Goal: Task Accomplishment & Management: Manage account settings

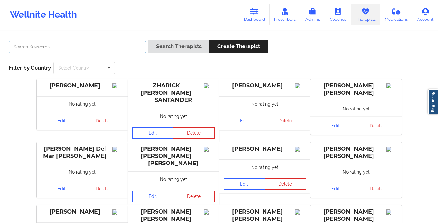
click at [118, 49] on input "text" at bounding box center [77, 47] width 137 height 12
type input "[US_STATE][PERSON_NAME]"
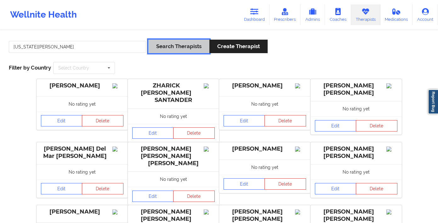
click at [182, 46] on button "Search Therapists" at bounding box center [178, 47] width 61 height 14
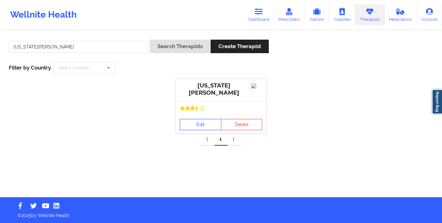
click at [195, 126] on link "Edit" at bounding box center [201, 124] width 42 height 11
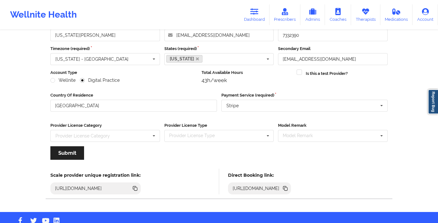
scroll to position [59, 0]
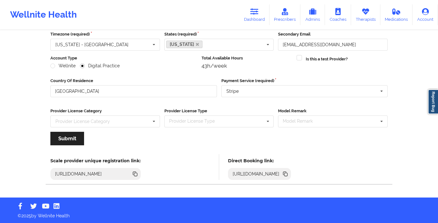
click at [287, 173] on icon at bounding box center [285, 174] width 3 height 3
click at [375, 15] on link "Therapists" at bounding box center [365, 14] width 29 height 21
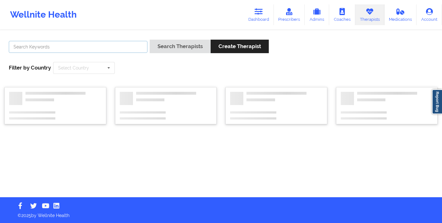
click at [136, 50] on input "text" at bounding box center [78, 47] width 139 height 12
paste input "[PERSON_NAME]"
type input "[PERSON_NAME]"
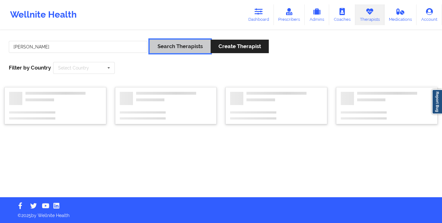
click at [162, 46] on button "Search Therapists" at bounding box center [180, 47] width 61 height 14
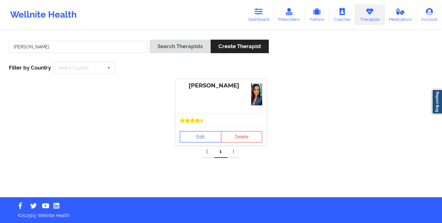
click at [203, 136] on link "Edit" at bounding box center [201, 136] width 42 height 11
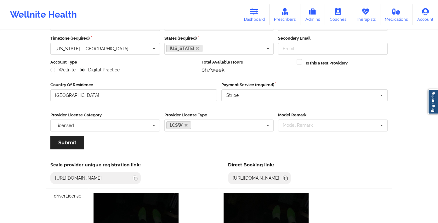
scroll to position [89, 0]
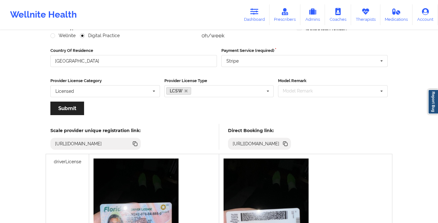
click at [287, 143] on icon at bounding box center [285, 144] width 3 height 3
drag, startPoint x: 362, startPoint y: 15, endPoint x: 354, endPoint y: 17, distance: 7.3
click at [362, 15] on link "Therapists" at bounding box center [365, 14] width 29 height 21
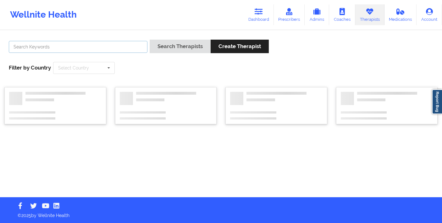
click at [86, 47] on input "text" at bounding box center [78, 47] width 139 height 12
type input "[PERSON_NAME]"
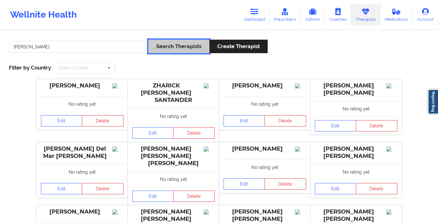
click at [163, 41] on button "Search Therapists" at bounding box center [178, 47] width 61 height 14
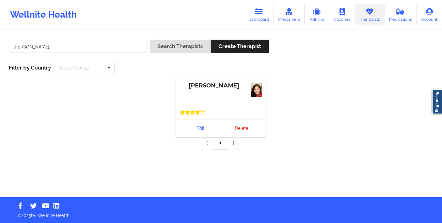
drag, startPoint x: 198, startPoint y: 113, endPoint x: 196, endPoint y: 122, distance: 9.6
click at [198, 113] on icon at bounding box center [197, 112] width 5 height 5
click at [195, 126] on link "Edit" at bounding box center [201, 128] width 42 height 11
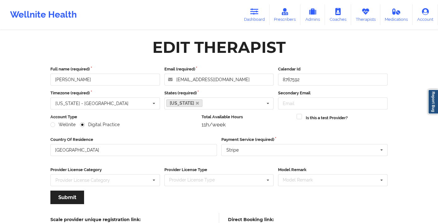
scroll to position [59, 0]
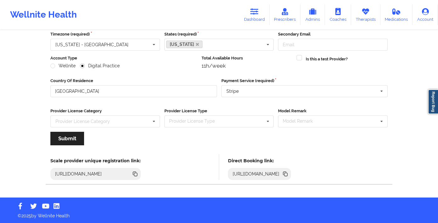
click at [287, 174] on icon at bounding box center [285, 174] width 3 height 3
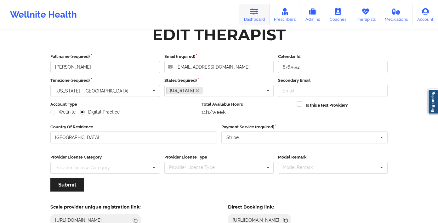
scroll to position [0, 0]
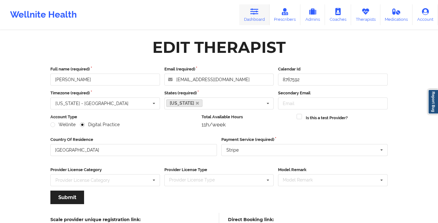
click at [256, 8] on icon at bounding box center [254, 11] width 8 height 7
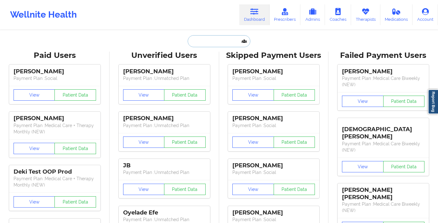
click at [214, 41] on input "text" at bounding box center [219, 41] width 62 height 12
paste input "[PERSON_NAME]"
type input "[PERSON_NAME]"
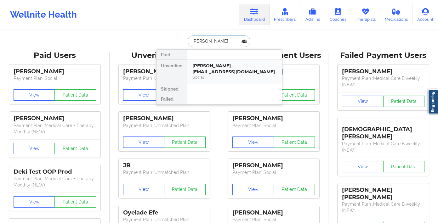
click at [237, 78] on div "Social" at bounding box center [234, 77] width 84 height 5
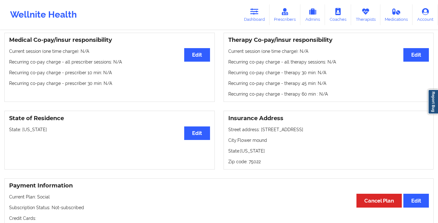
scroll to position [188, 0]
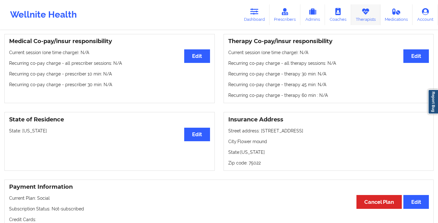
click at [378, 15] on link "Therapists" at bounding box center [365, 14] width 29 height 21
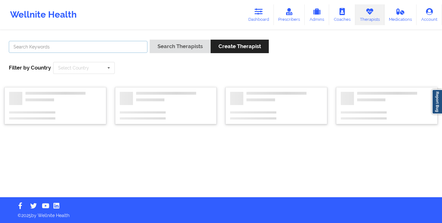
click at [113, 44] on input "text" at bounding box center [78, 47] width 139 height 12
paste input "[PERSON_NAME]"
type input "[PERSON_NAME]"
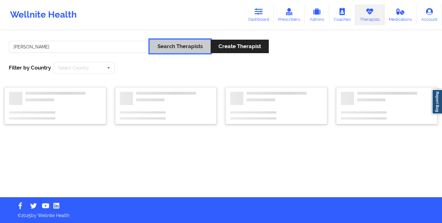
click at [153, 46] on button "Search Therapists" at bounding box center [180, 47] width 61 height 14
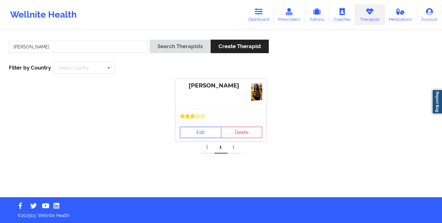
click at [187, 127] on link "Edit" at bounding box center [201, 132] width 42 height 11
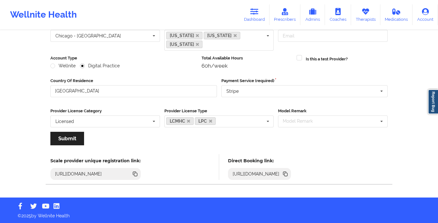
scroll to position [68, 0]
click at [289, 175] on icon at bounding box center [285, 174] width 7 height 7
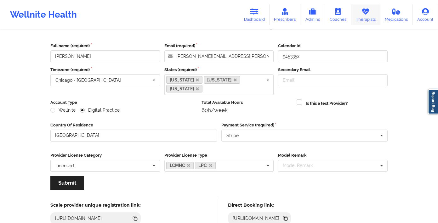
scroll to position [0, 0]
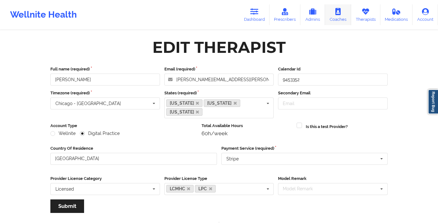
click at [360, 13] on link "Therapists" at bounding box center [365, 14] width 29 height 21
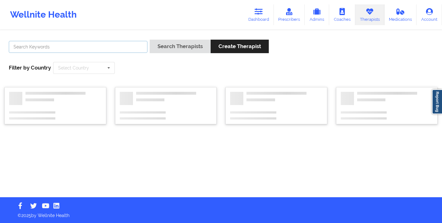
click at [58, 46] on input "text" at bounding box center [78, 47] width 139 height 12
paste input "[PERSON_NAME]"
type input "[PERSON_NAME]"
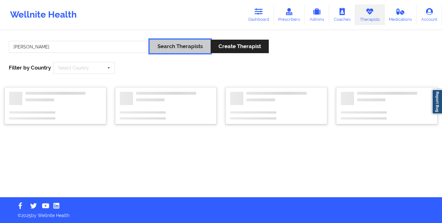
click at [172, 46] on button "Search Therapists" at bounding box center [180, 47] width 61 height 14
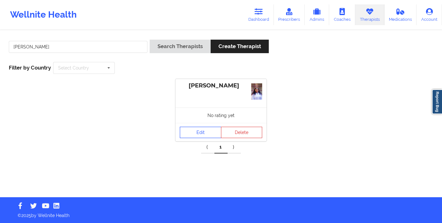
click at [199, 136] on link "Edit" at bounding box center [201, 132] width 42 height 11
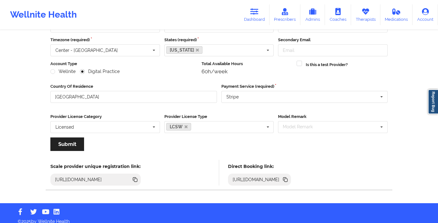
scroll to position [59, 0]
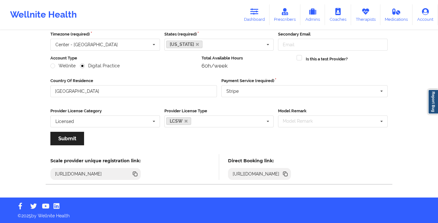
click at [289, 175] on icon at bounding box center [285, 174] width 7 height 7
